Goal: Task Accomplishment & Management: Use online tool/utility

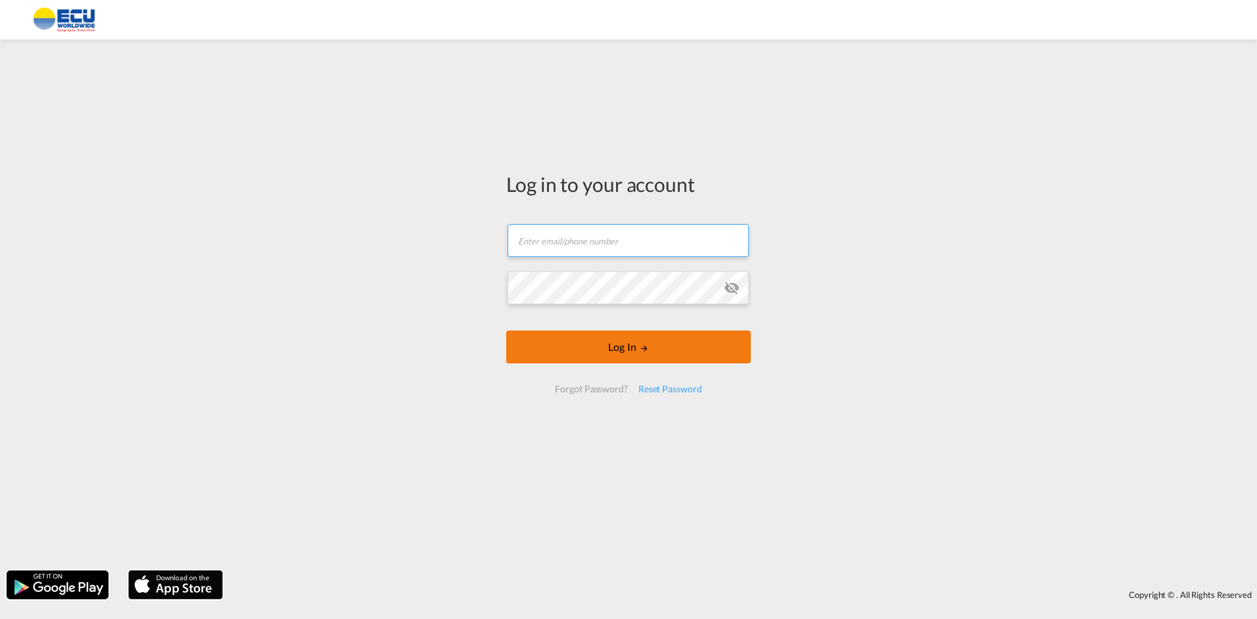
type input "[EMAIL_ADDRESS][DOMAIN_NAME]"
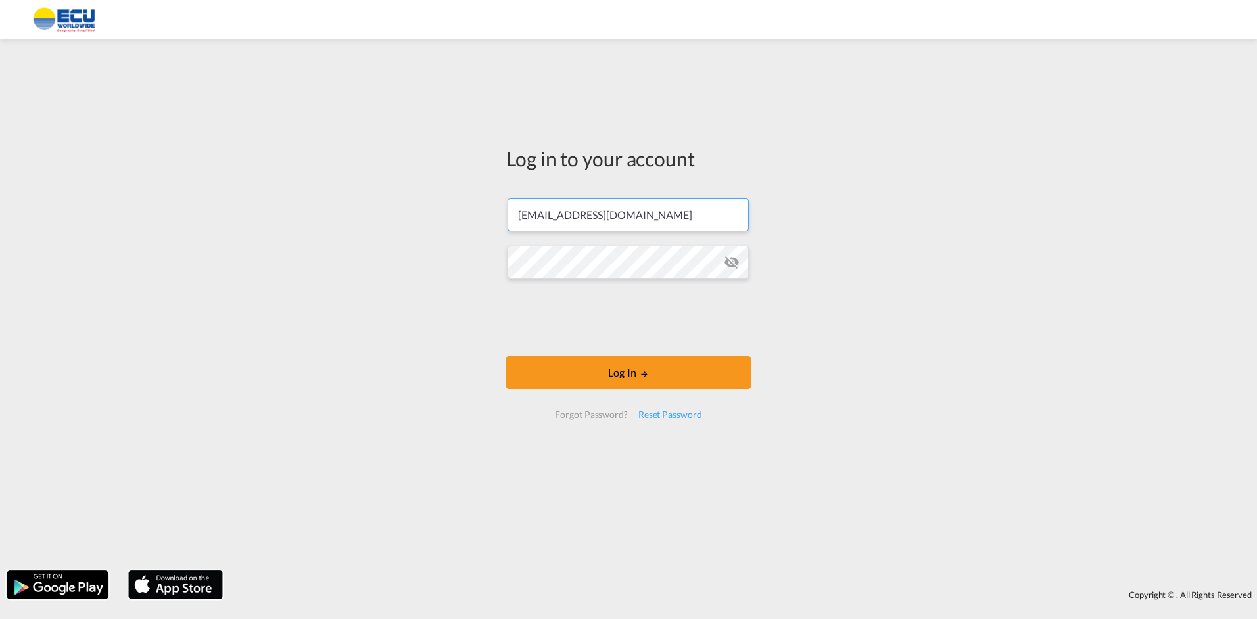
click at [629, 351] on form "[EMAIL_ADDRESS][DOMAIN_NAME] Password field is required Log In Forgot Password?…" at bounding box center [628, 308] width 245 height 247
click at [628, 370] on button "Log In" at bounding box center [628, 372] width 245 height 33
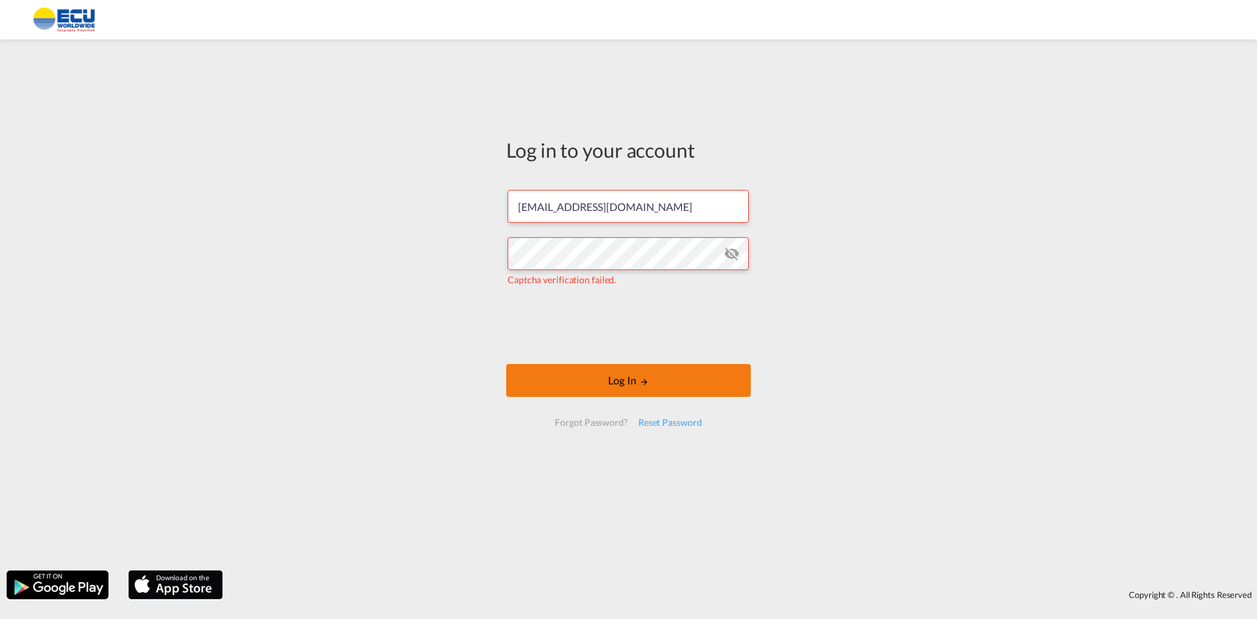
click at [635, 380] on button "Log In" at bounding box center [628, 380] width 245 height 33
click at [616, 383] on button "Log In" at bounding box center [628, 380] width 245 height 33
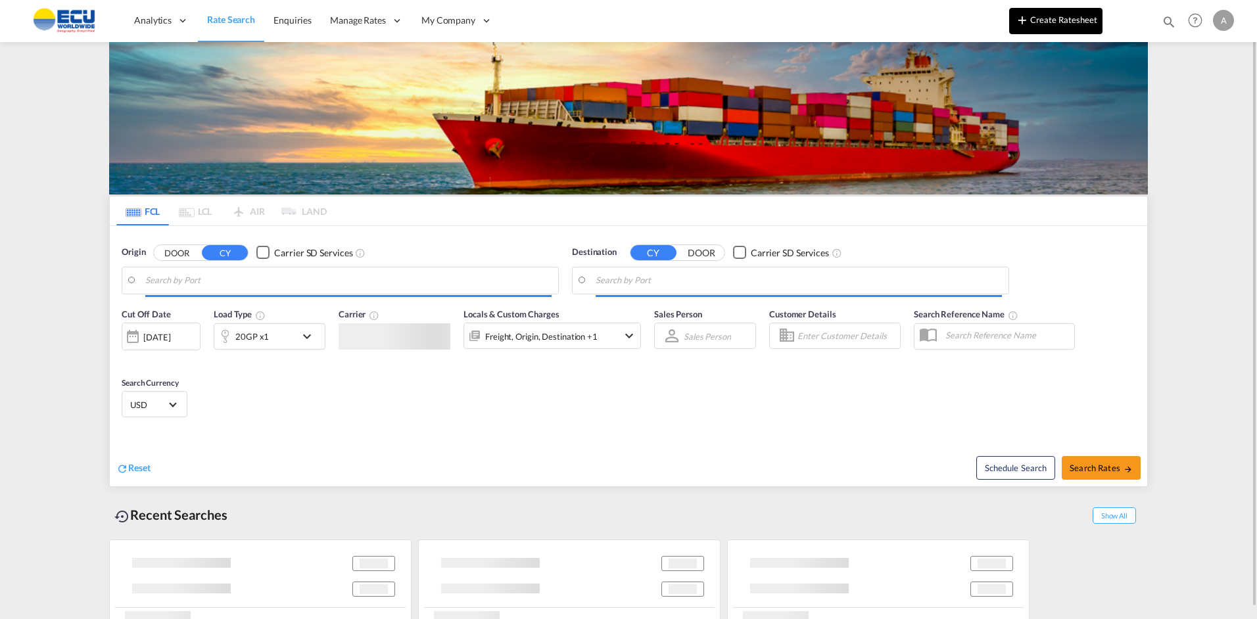
type input "[GEOGRAPHIC_DATA] ([GEOGRAPHIC_DATA]), [GEOGRAPHIC_DATA]"
type input "[GEOGRAPHIC_DATA], CIABJ"
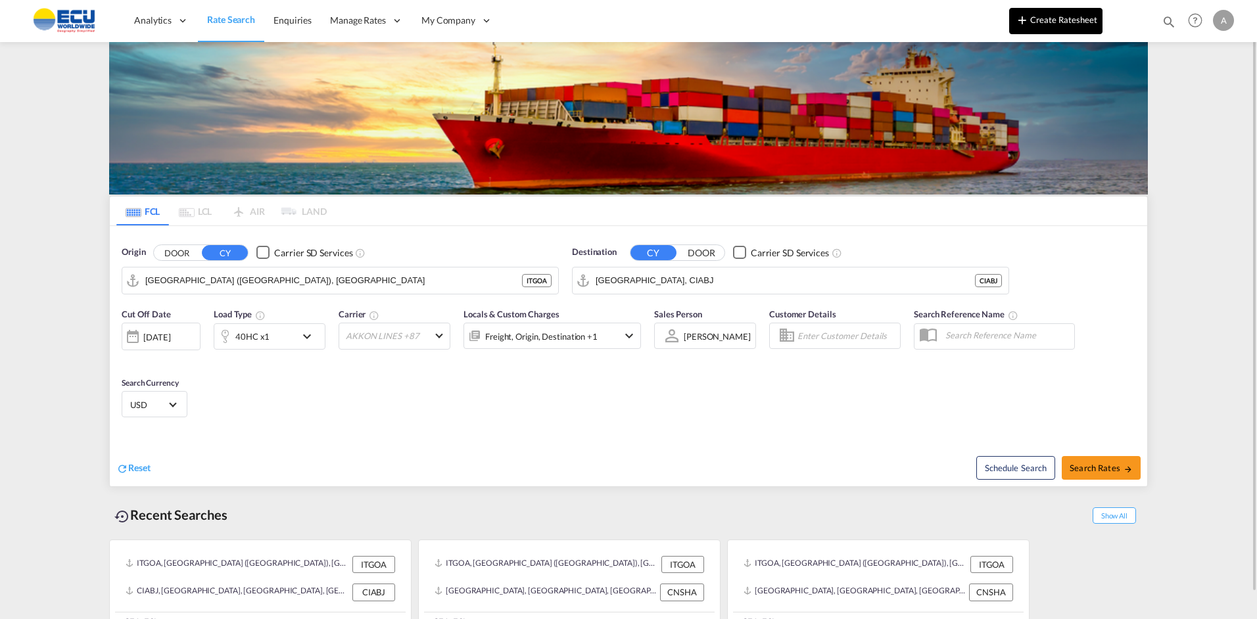
click at [1046, 15] on button "Create Ratesheet" at bounding box center [1055, 21] width 93 height 26
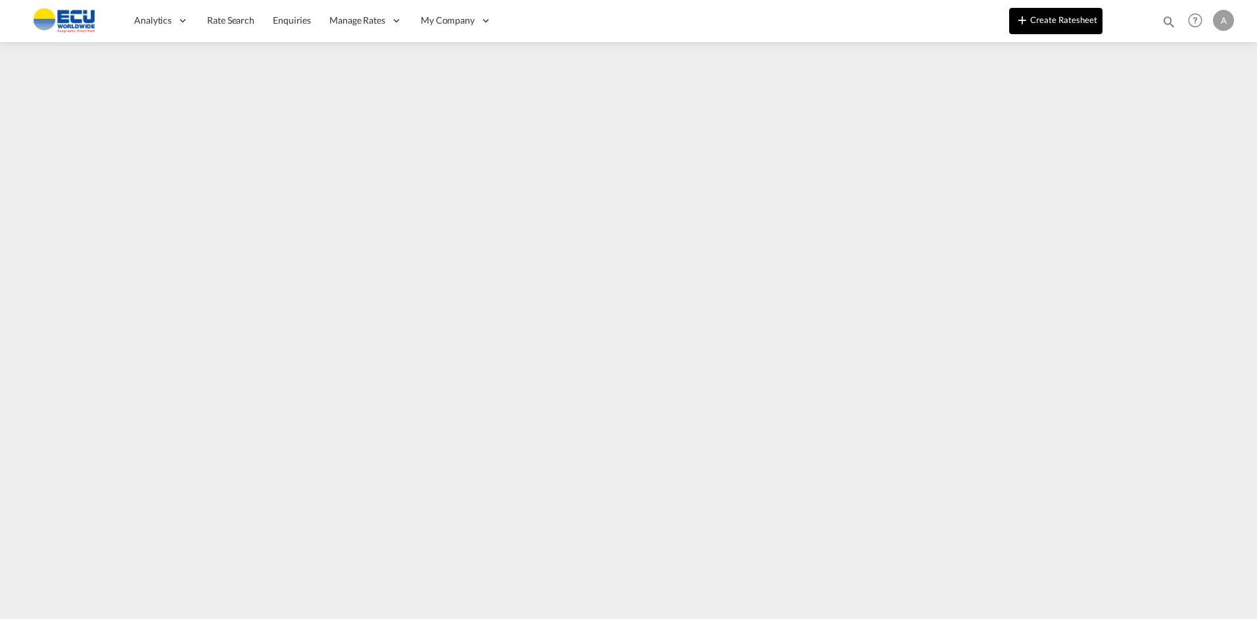
click at [1068, 25] on button "Create Ratesheet" at bounding box center [1055, 21] width 93 height 26
